Goal: Information Seeking & Learning: Learn about a topic

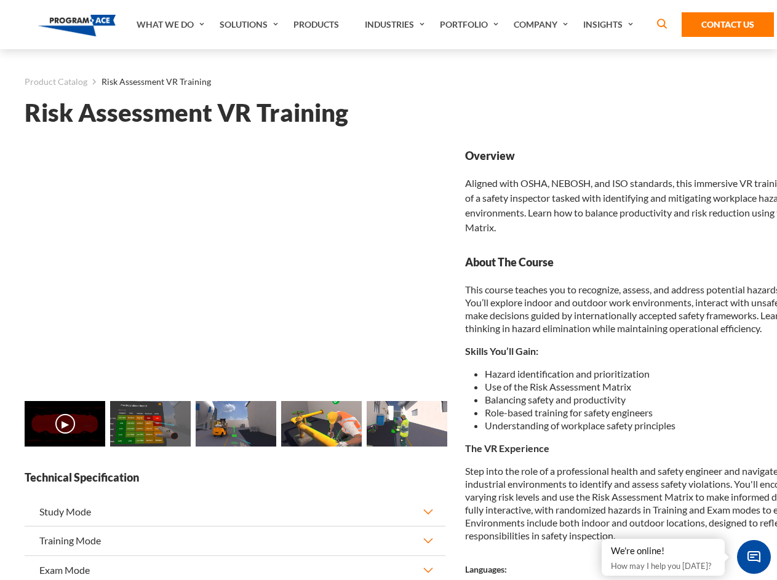
click at [251, 25] on link "Solutions" at bounding box center [251, 24] width 74 height 49
click at [0, 0] on div "AI & Computer Vision Solutions Computer Vision Quality Control AI tools for fas…" at bounding box center [0, 0] width 0 height 0
click at [0, 0] on div "AI & Computer Vision Solutions Virtual Training Solutions Virtual Tour Solution…" at bounding box center [0, 0] width 0 height 0
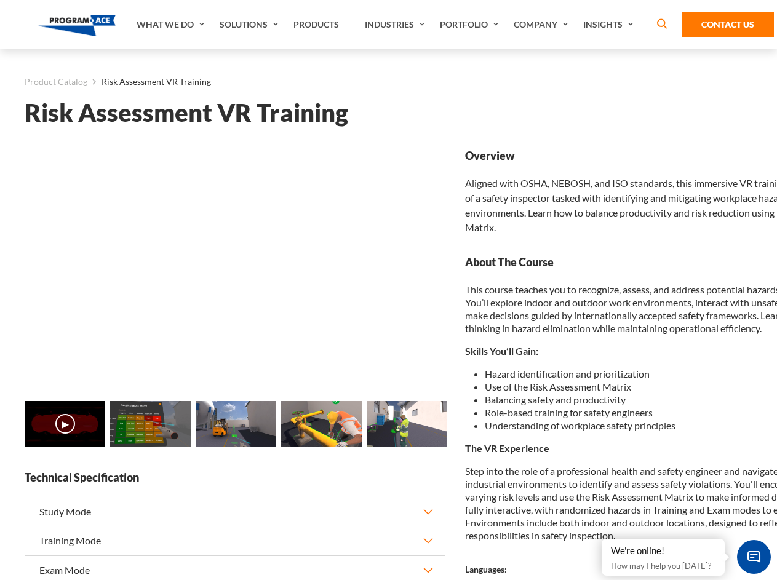
click at [0, 0] on div "AI & Computer Vision Solutions Virtual Training Solutions Virtual Tour Solution…" at bounding box center [0, 0] width 0 height 0
click at [0, 0] on div "AI & Computer Vision Solutions Computer Vision Quality Control AI tools for fas…" at bounding box center [0, 0] width 0 height 0
